Goal: Information Seeking & Learning: Learn about a topic

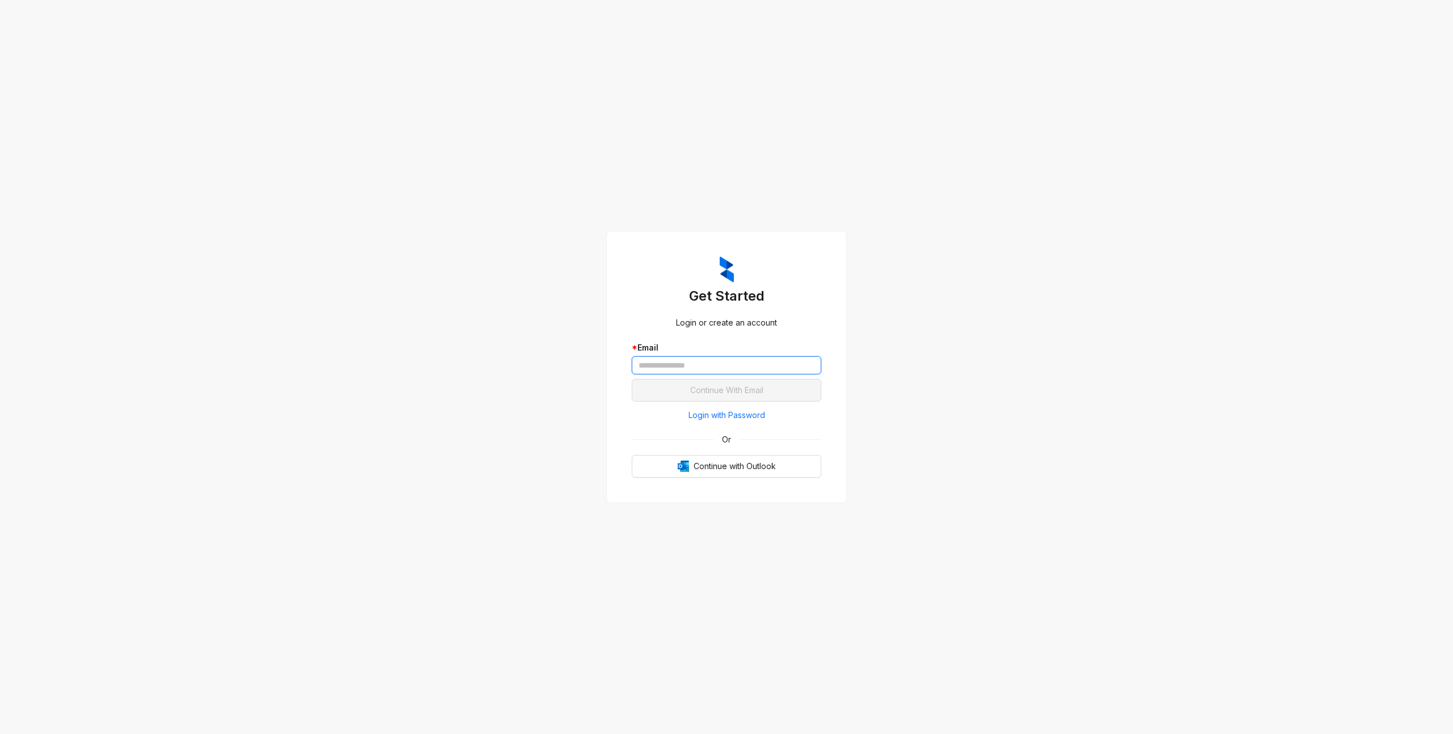
click at [713, 363] on input "text" at bounding box center [727, 365] width 190 height 18
type input "**********"
click at [632, 379] on button "Continue With Email" at bounding box center [727, 390] width 190 height 23
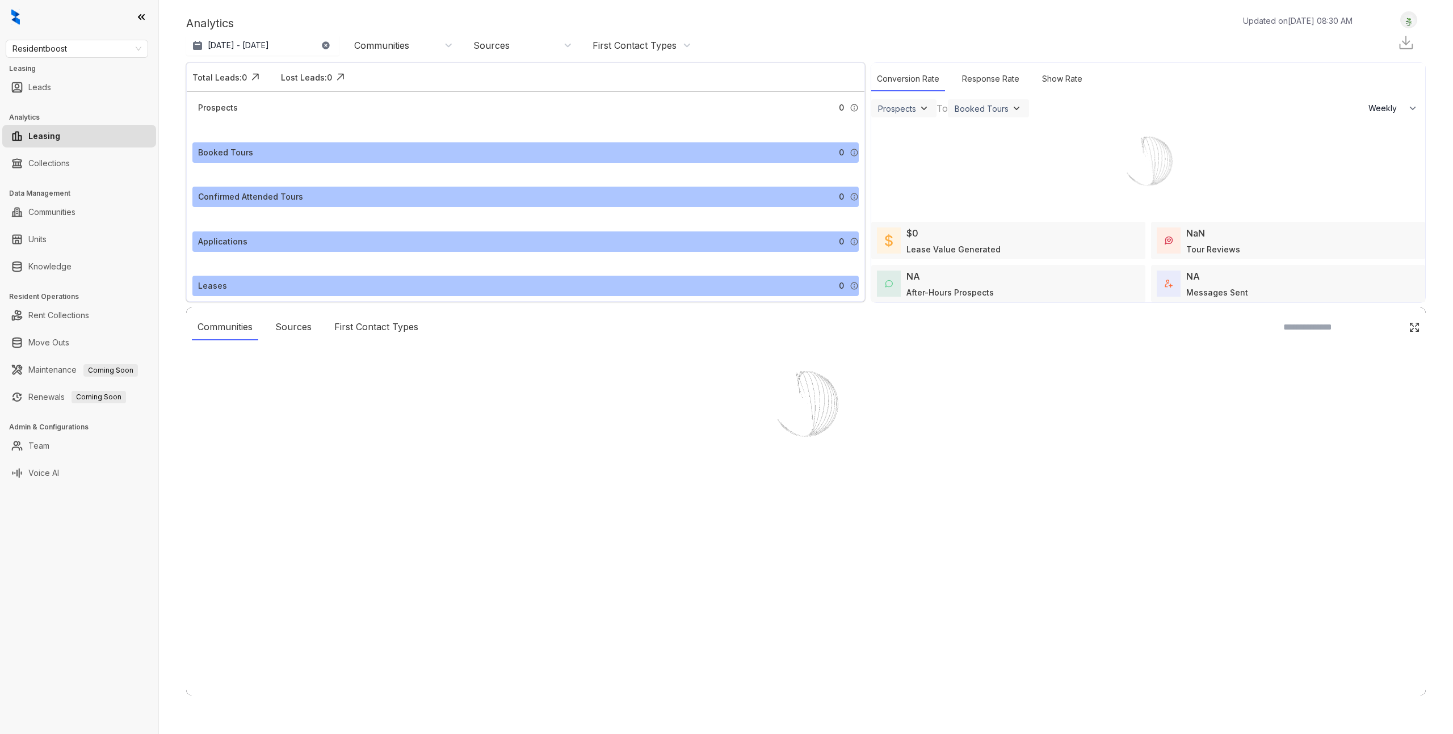
select select "******"
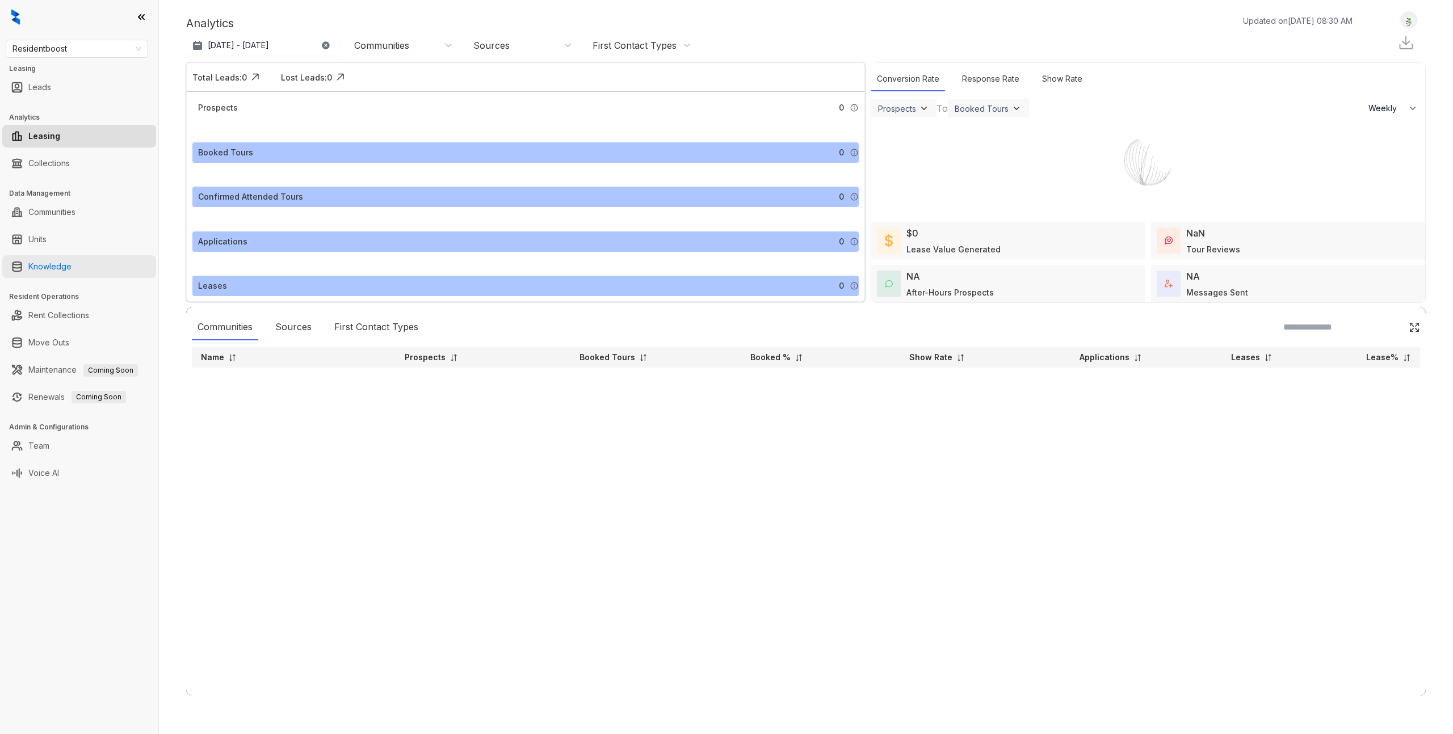
click at [57, 268] on link "Knowledge" at bounding box center [49, 266] width 43 height 23
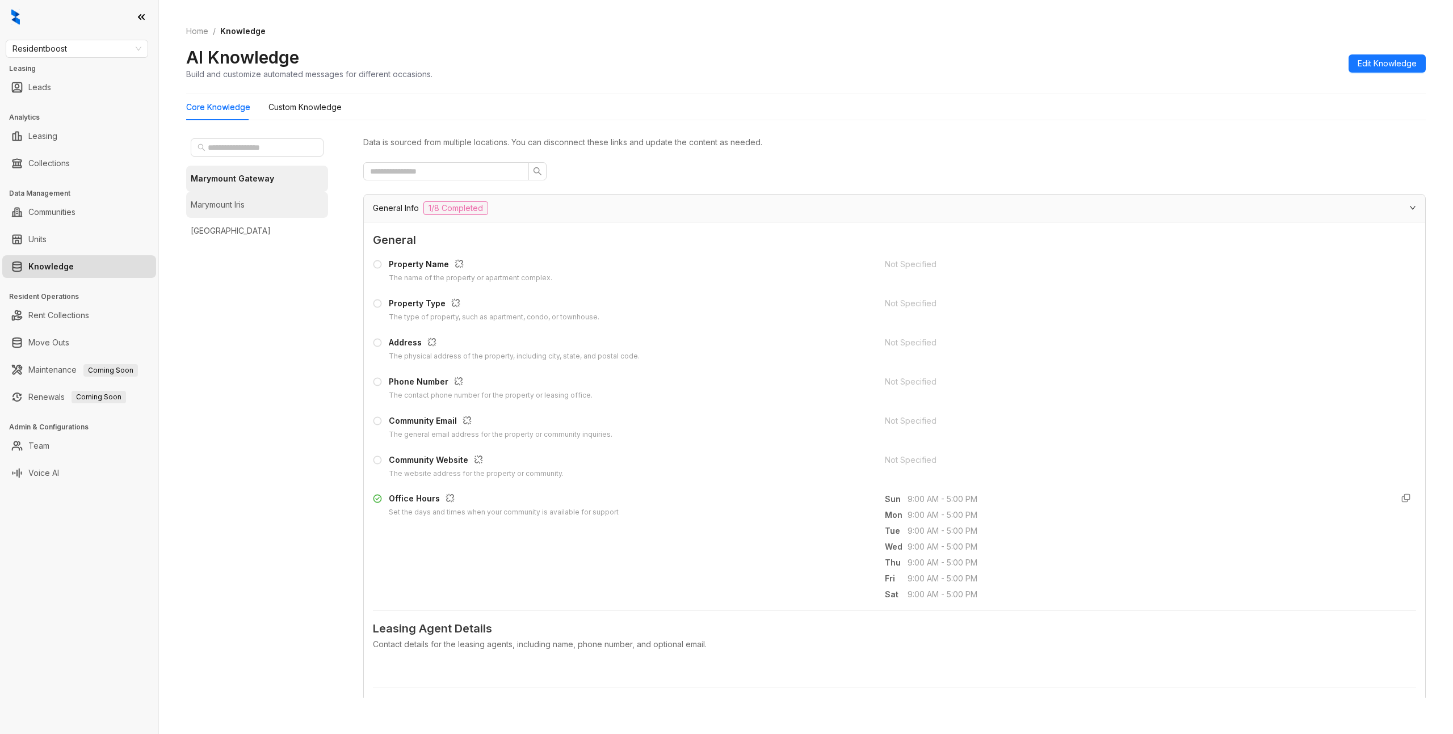
click at [249, 210] on li "Marymount Iris" at bounding box center [257, 205] width 142 height 26
click at [94, 44] on span "Residentboost" at bounding box center [76, 48] width 129 height 17
type input "*"
click at [95, 192] on div "Haus Group" at bounding box center [77, 199] width 138 height 18
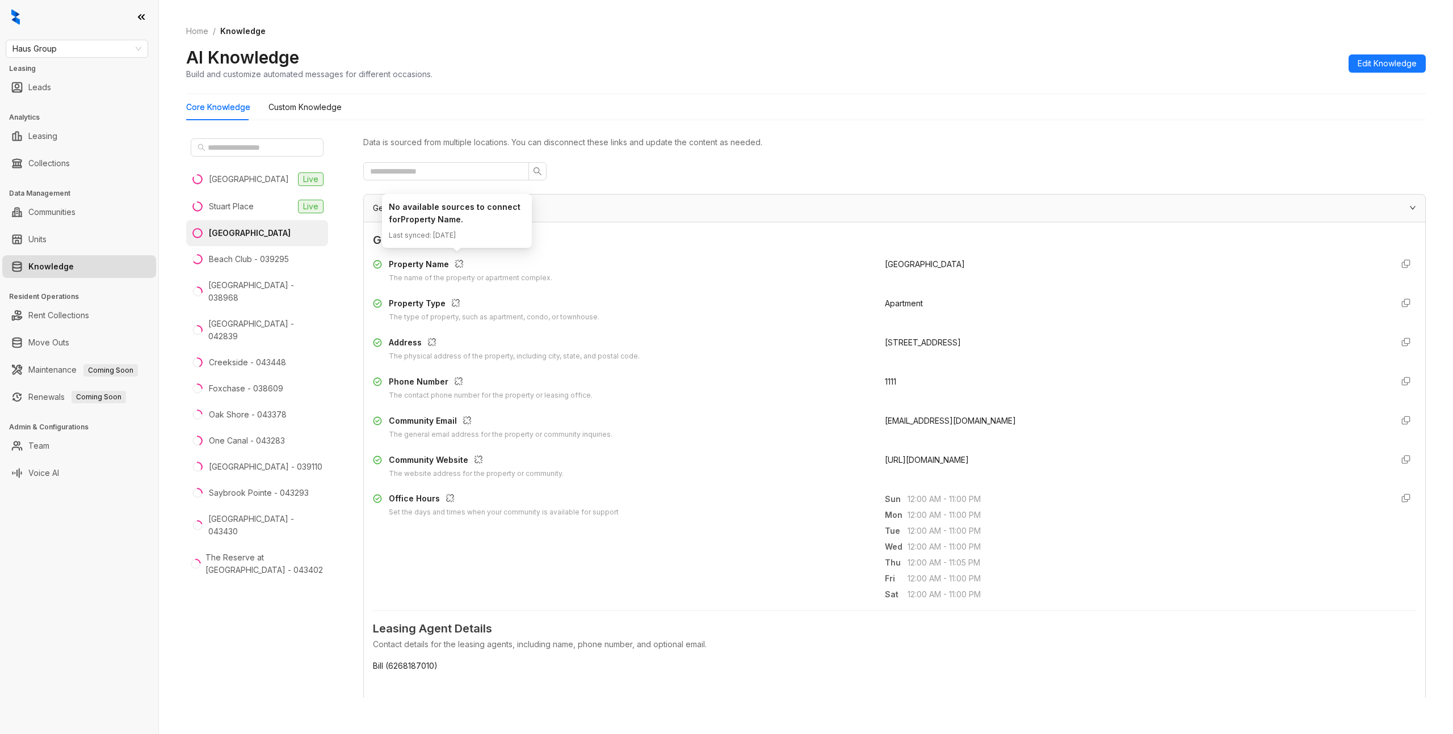
click at [459, 262] on icon "button" at bounding box center [459, 263] width 9 height 9
click at [460, 301] on button "button" at bounding box center [456, 303] width 18 height 18
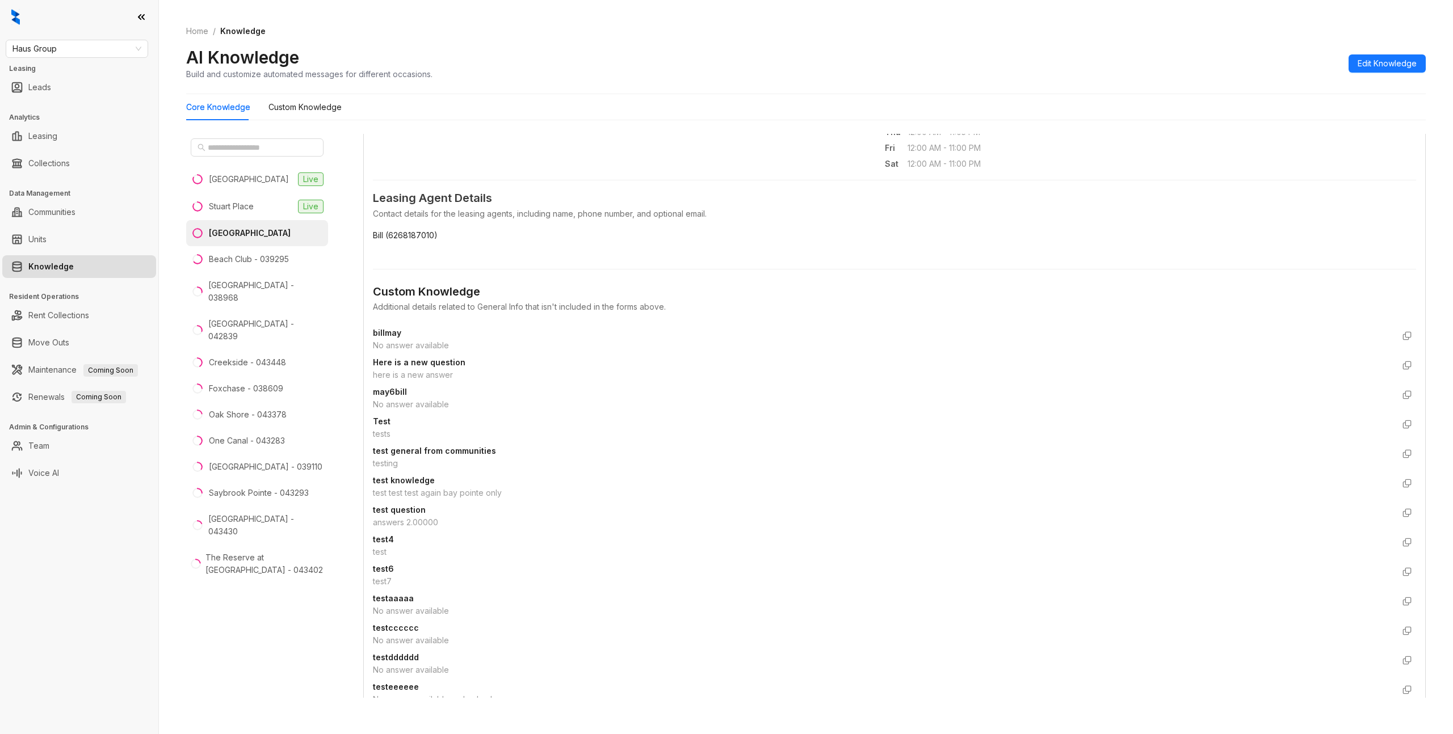
scroll to position [761, 0]
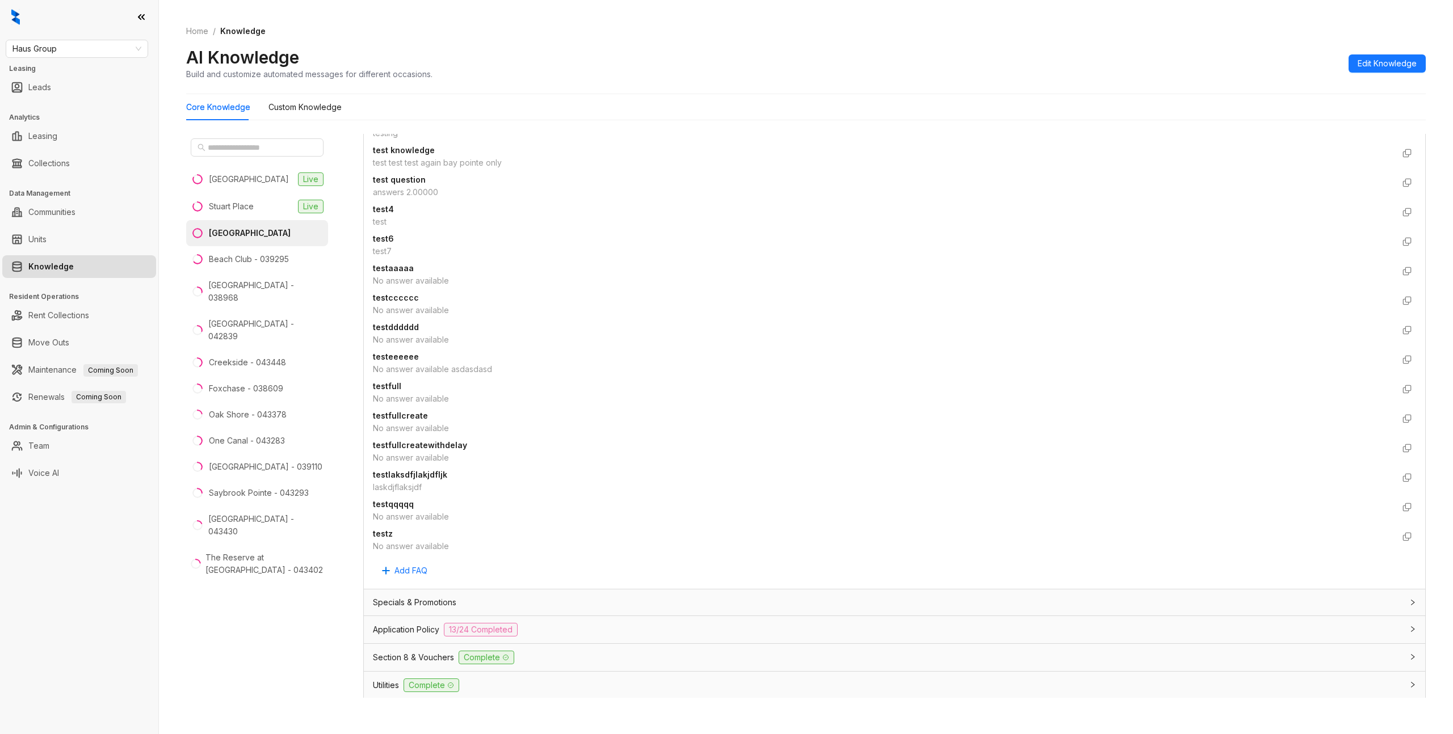
click at [670, 606] on div "Specials & Promotions" at bounding box center [888, 603] width 1030 height 12
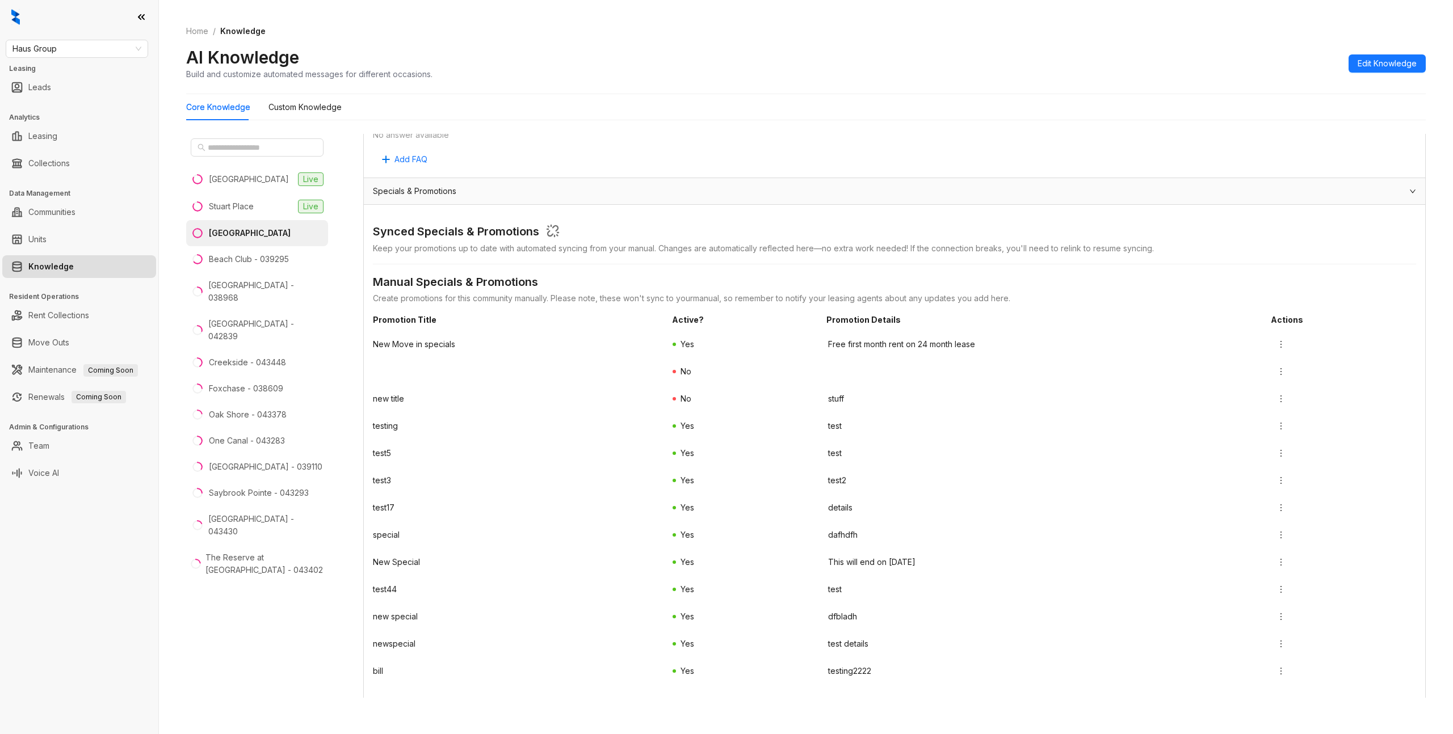
scroll to position [1148, 0]
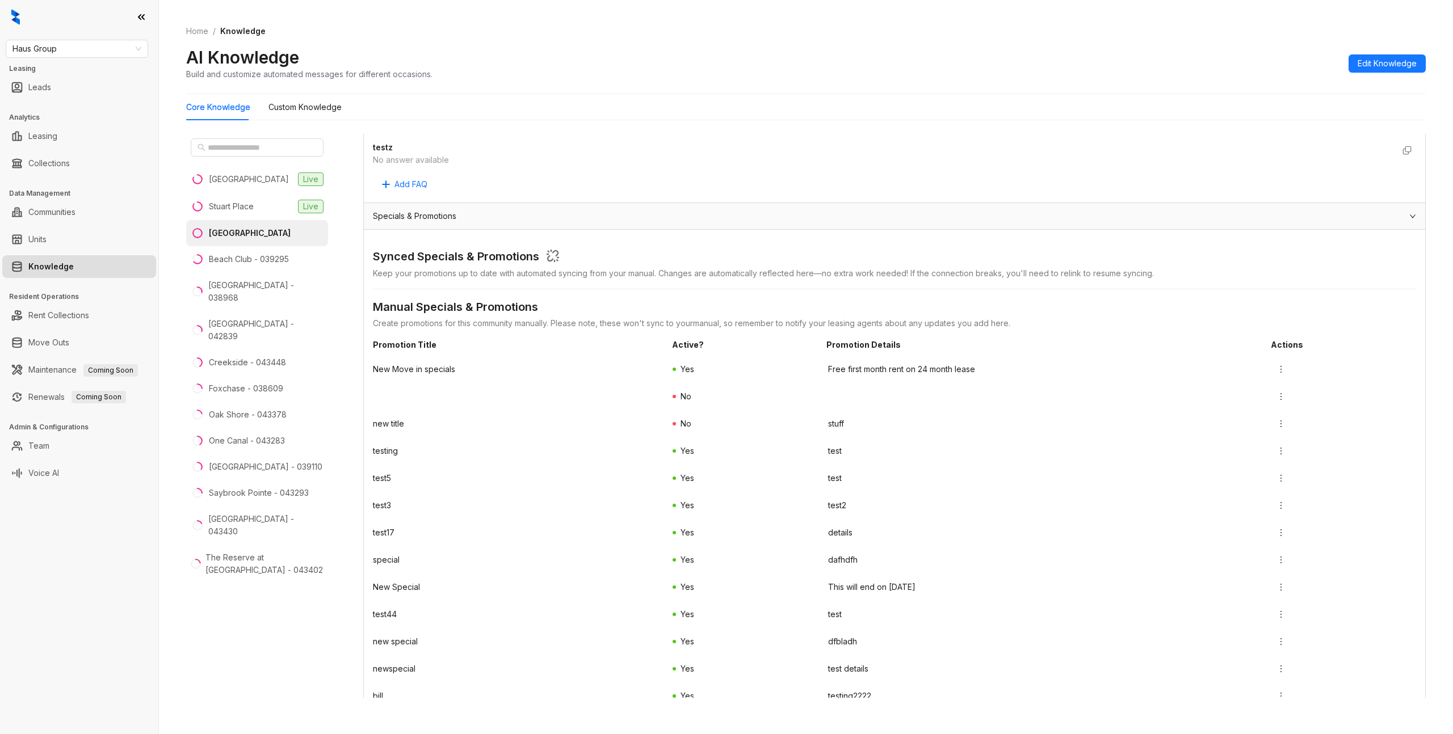
click at [600, 219] on div "Specials & Promotions" at bounding box center [888, 216] width 1030 height 12
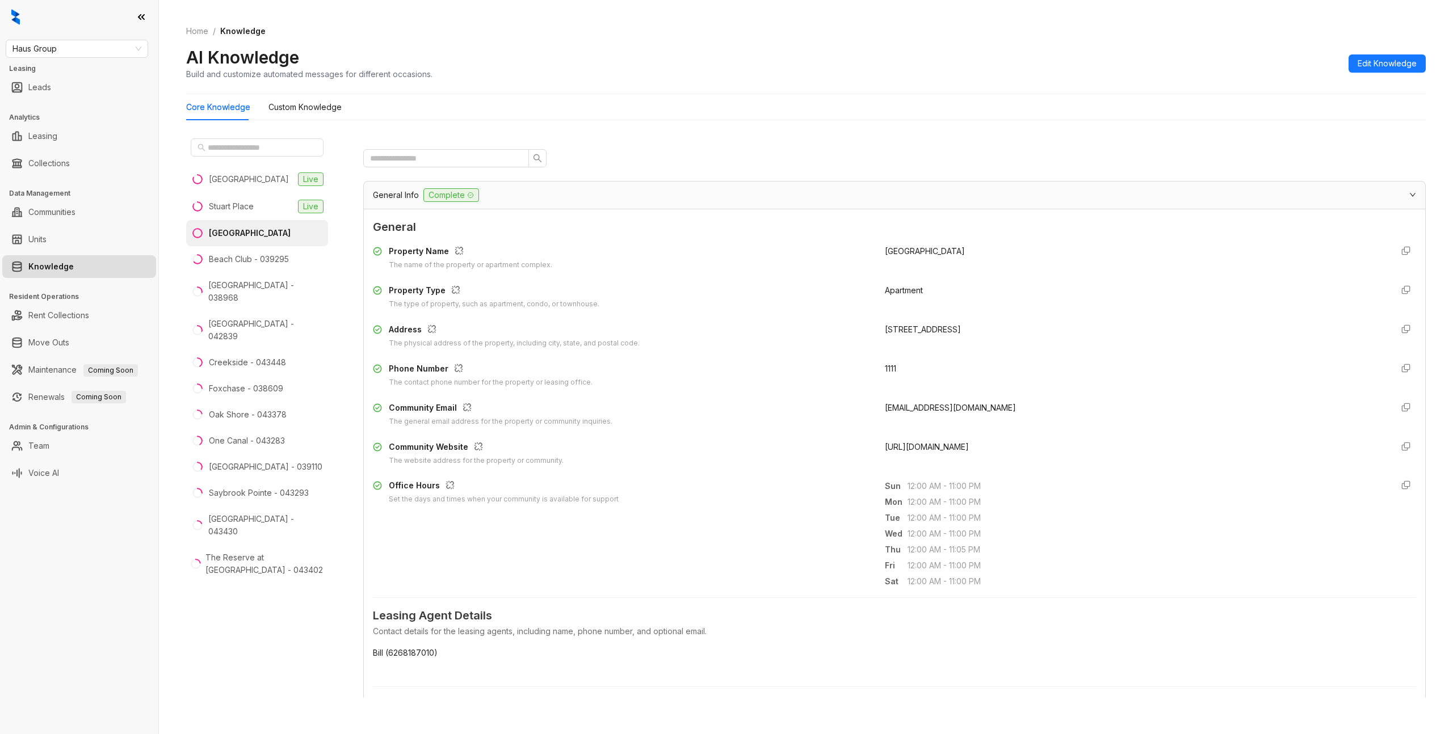
scroll to position [0, 0]
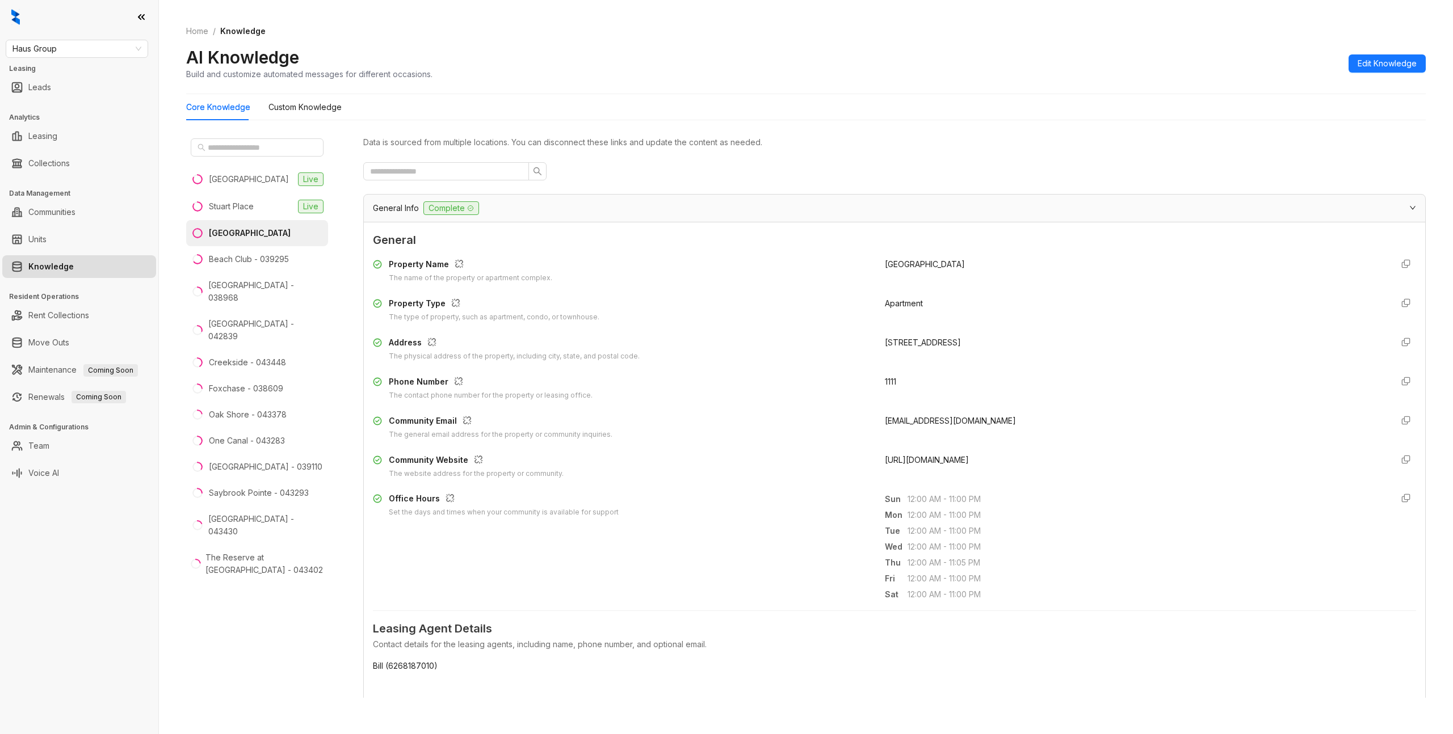
click at [625, 165] on div at bounding box center [894, 171] width 1063 height 18
click at [293, 376] on li "Foxchase - 038609" at bounding box center [257, 389] width 142 height 26
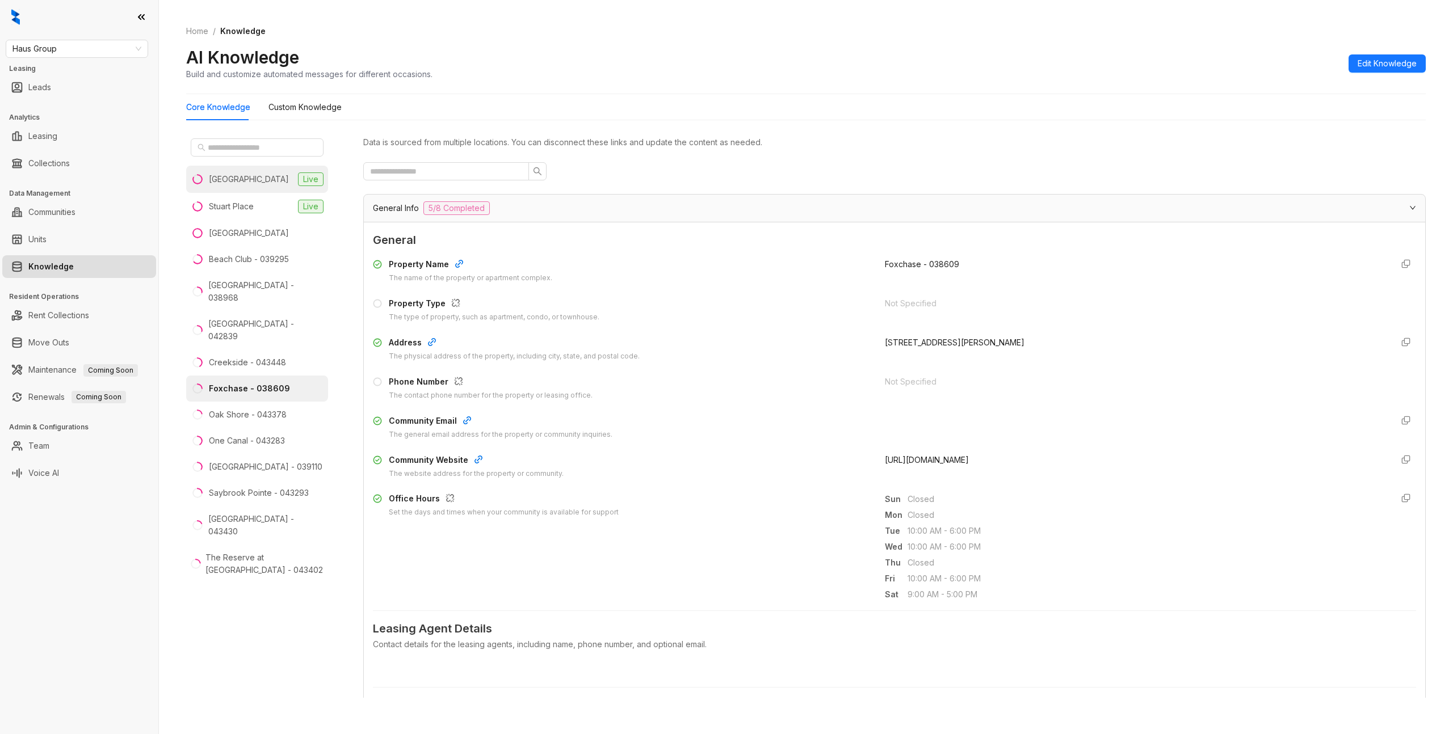
click at [251, 175] on li "Casa West Live" at bounding box center [257, 179] width 142 height 27
click at [1365, 60] on span "Edit Knowledge" at bounding box center [1387, 63] width 59 height 12
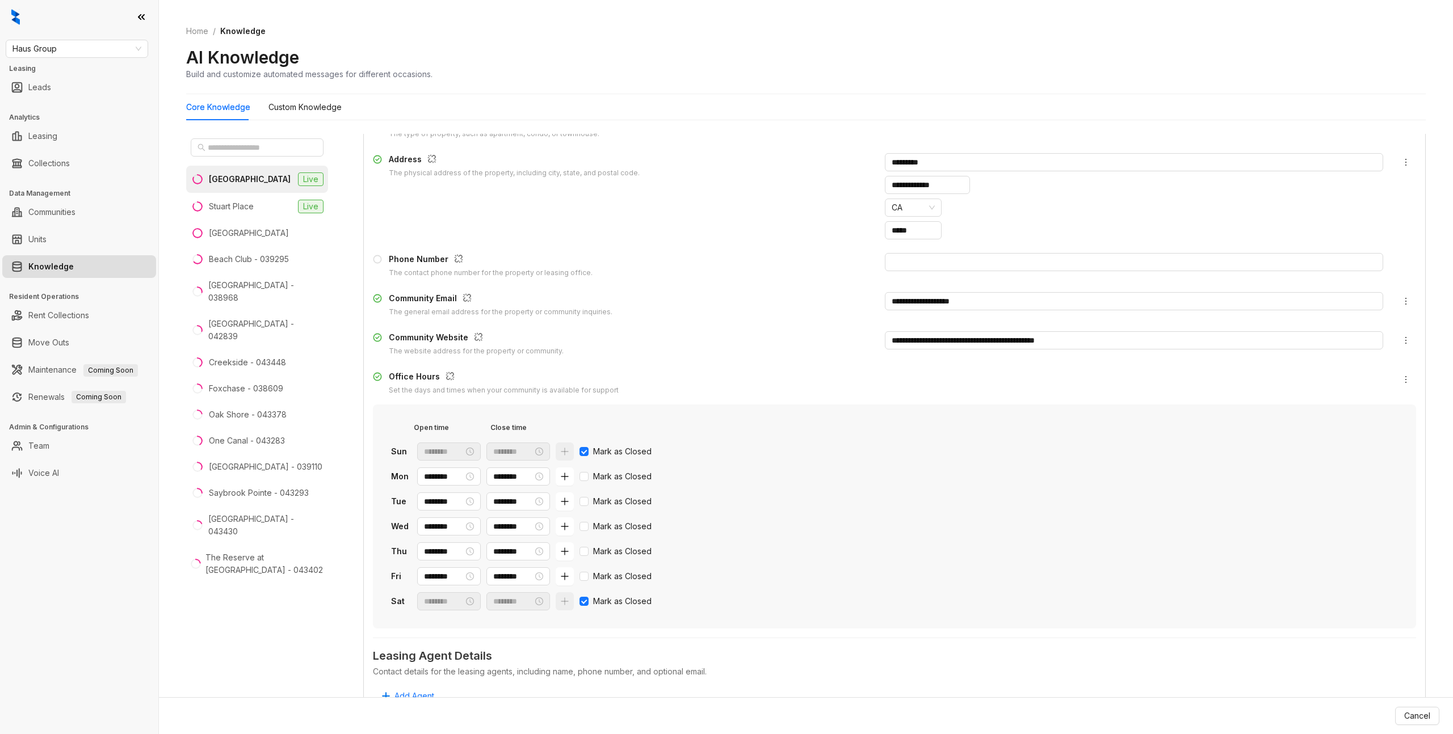
scroll to position [184, 0]
click at [441, 374] on button "button" at bounding box center [450, 376] width 18 height 18
click at [113, 47] on span "Haus Group" at bounding box center [76, 48] width 129 height 17
click at [82, 91] on div "Air Communities" at bounding box center [77, 89] width 124 height 12
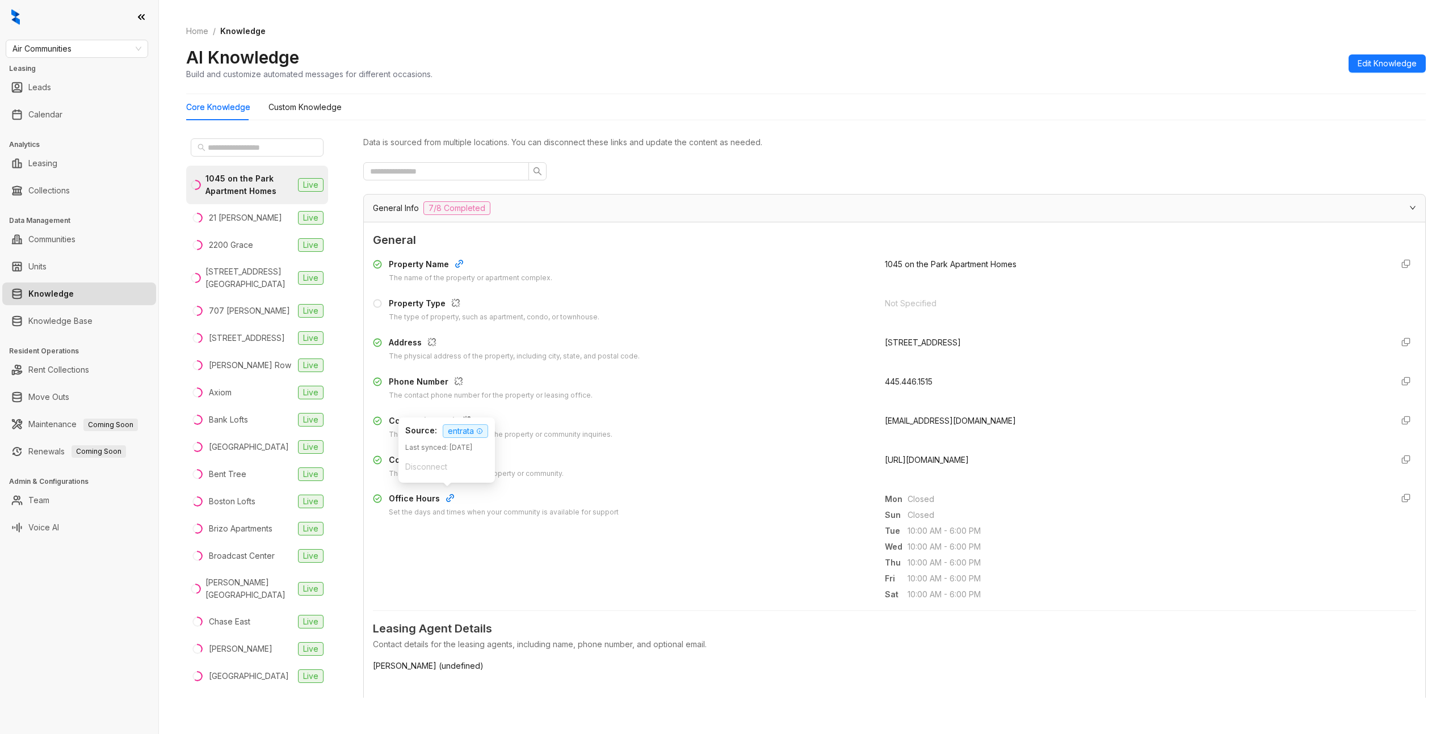
click at [447, 499] on icon "button" at bounding box center [450, 498] width 7 height 7
click at [1372, 61] on span "Edit Knowledge" at bounding box center [1387, 63] width 59 height 12
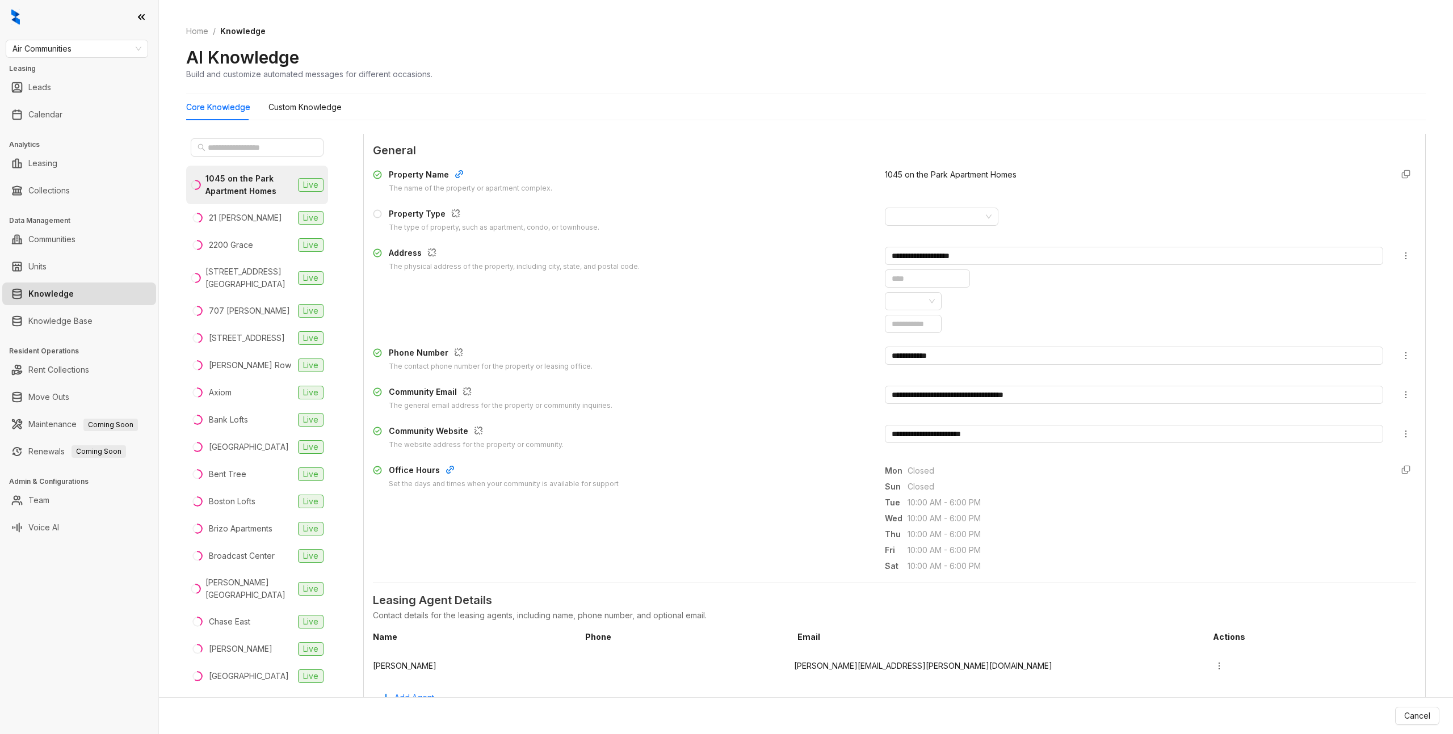
scroll to position [95, 0]
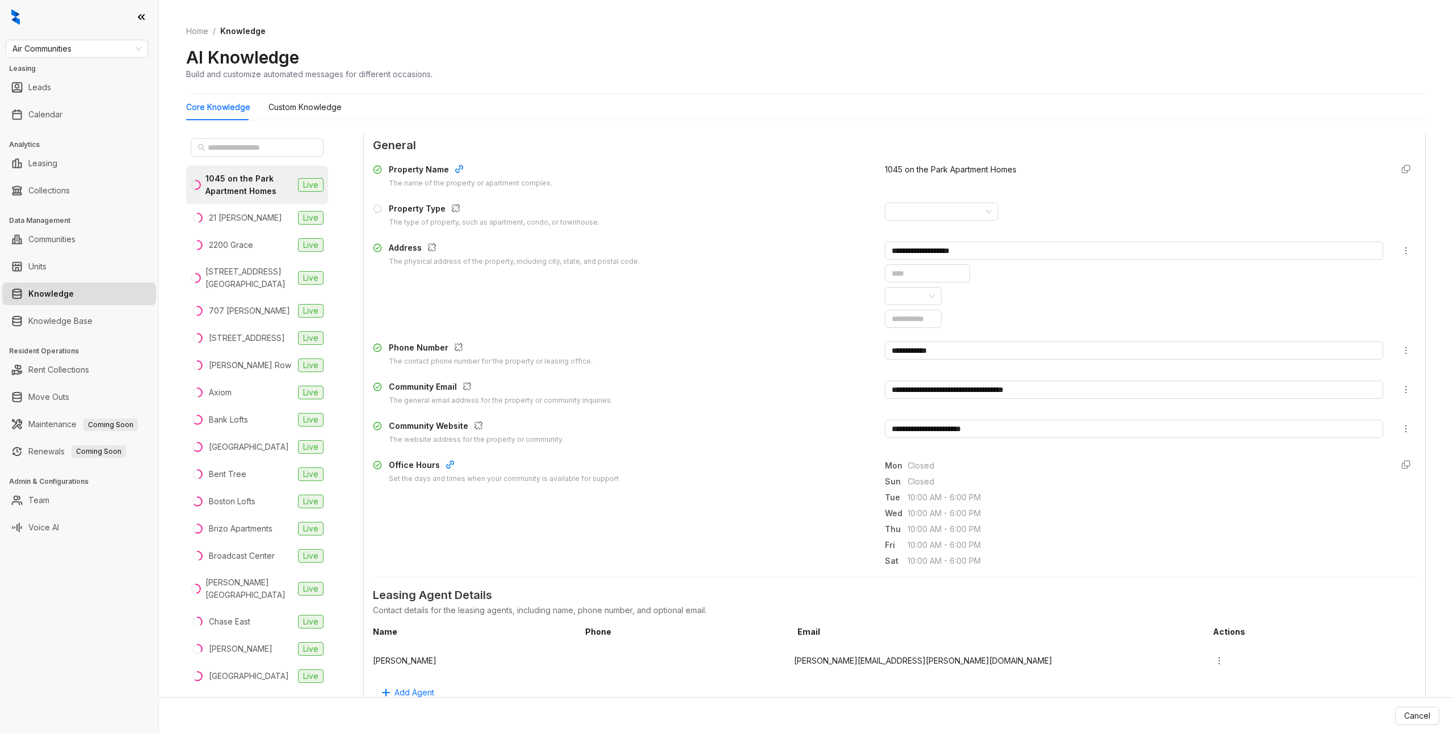
click at [489, 505] on div "Office Hours Set the days and times when your community is available for suppor…" at bounding box center [894, 513] width 1043 height 109
click at [446, 465] on icon "button" at bounding box center [450, 464] width 9 height 9
click at [800, 98] on div "Core Knowledge Custom Knowledge" at bounding box center [806, 107] width 1240 height 26
drag, startPoint x: 355, startPoint y: 89, endPoint x: 333, endPoint y: 106, distance: 28.3
click at [351, 95] on div "Home / Knowledge AI Knowledge Build and customize automated messages for differ…" at bounding box center [806, 359] width 1240 height 696
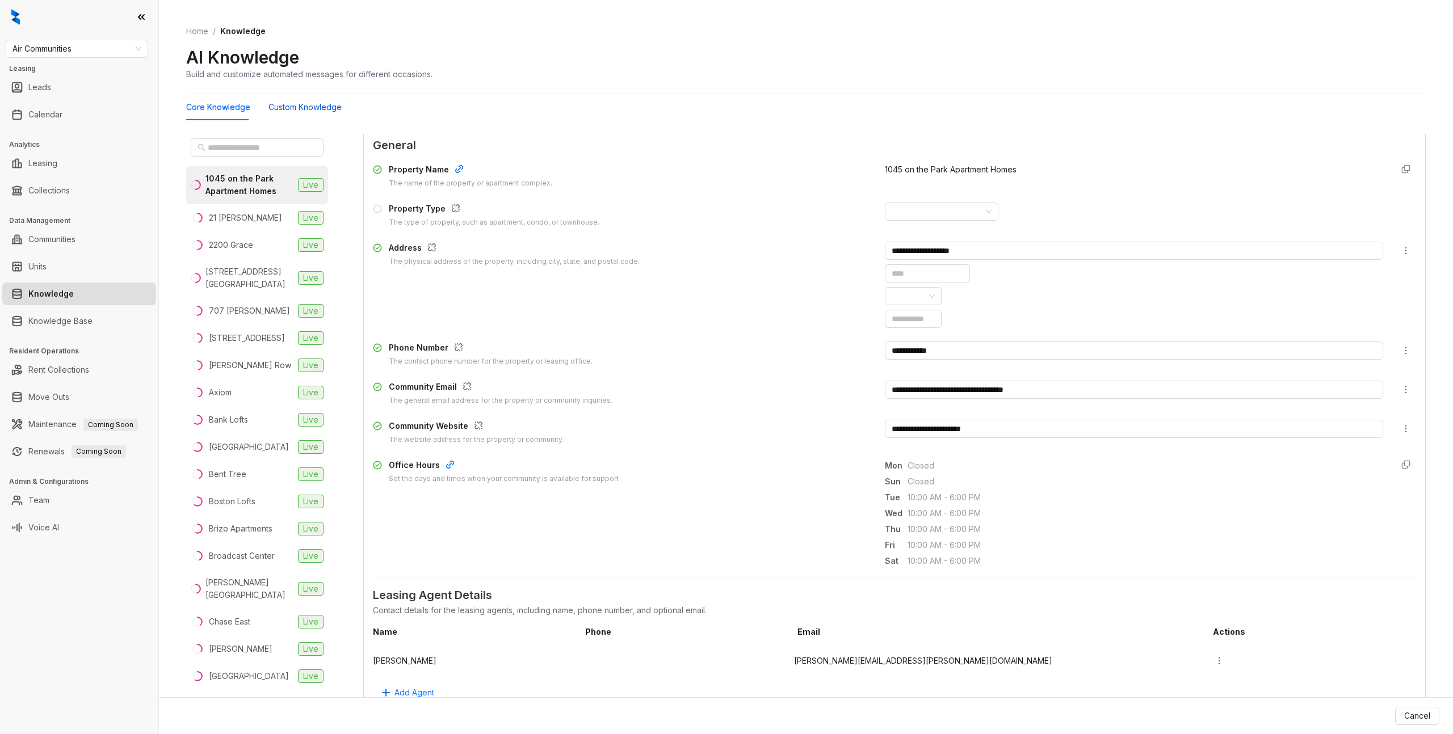
click at [307, 112] on Knowledge "Custom Knowledge" at bounding box center [304, 107] width 73 height 12
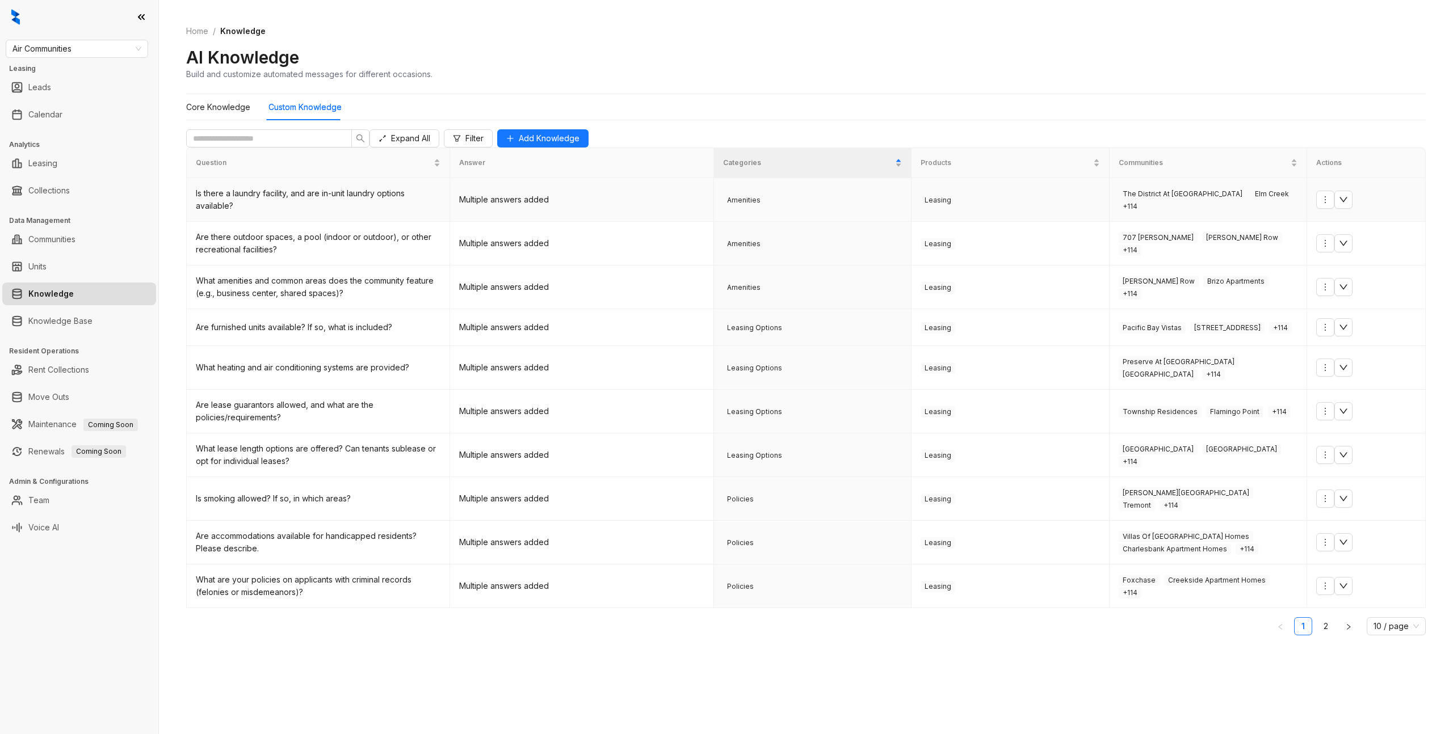
click at [542, 221] on td "Multiple answers added" at bounding box center [581, 200] width 263 height 44
drag, startPoint x: 496, startPoint y: 217, endPoint x: 484, endPoint y: 224, distance: 14.0
click at [496, 217] on td "Multiple answers added" at bounding box center [581, 200] width 263 height 44
click at [377, 212] on div "Is there a laundry facility, and are in-unit laundry options available?" at bounding box center [318, 199] width 245 height 25
drag, startPoint x: 371, startPoint y: 215, endPoint x: 767, endPoint y: 245, distance: 397.4
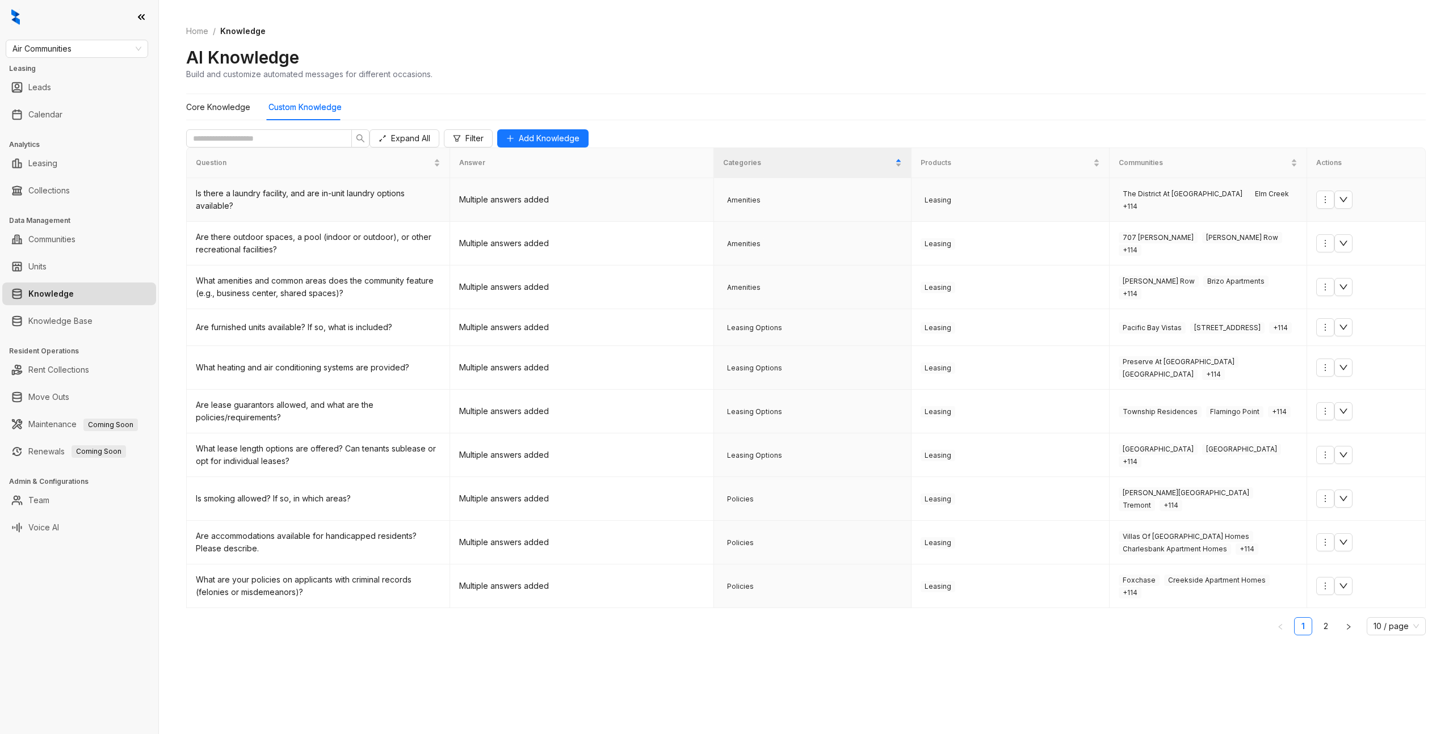
click at [373, 212] on div "Is there a laundry facility, and are in-unit laundry options available?" at bounding box center [318, 199] width 245 height 25
drag, startPoint x: 767, startPoint y: 245, endPoint x: 1031, endPoint y: 229, distance: 263.9
click at [768, 245] on td "Amenities" at bounding box center [813, 244] width 198 height 44
click at [1054, 222] on td "Leasing" at bounding box center [1011, 200] width 198 height 44
